Goal: Information Seeking & Learning: Learn about a topic

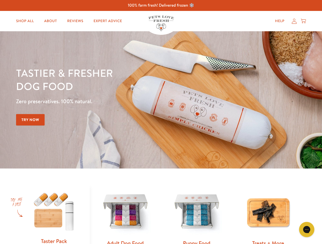
click at [161, 122] on div "Tastier & fresher dog food Zero preservatives. 100% natural. Try Now" at bounding box center [112, 99] width 193 height 67
click at [306, 230] on icon "Gorgias live chat" at bounding box center [306, 229] width 5 height 5
